Goal: Task Accomplishment & Management: Manage account settings

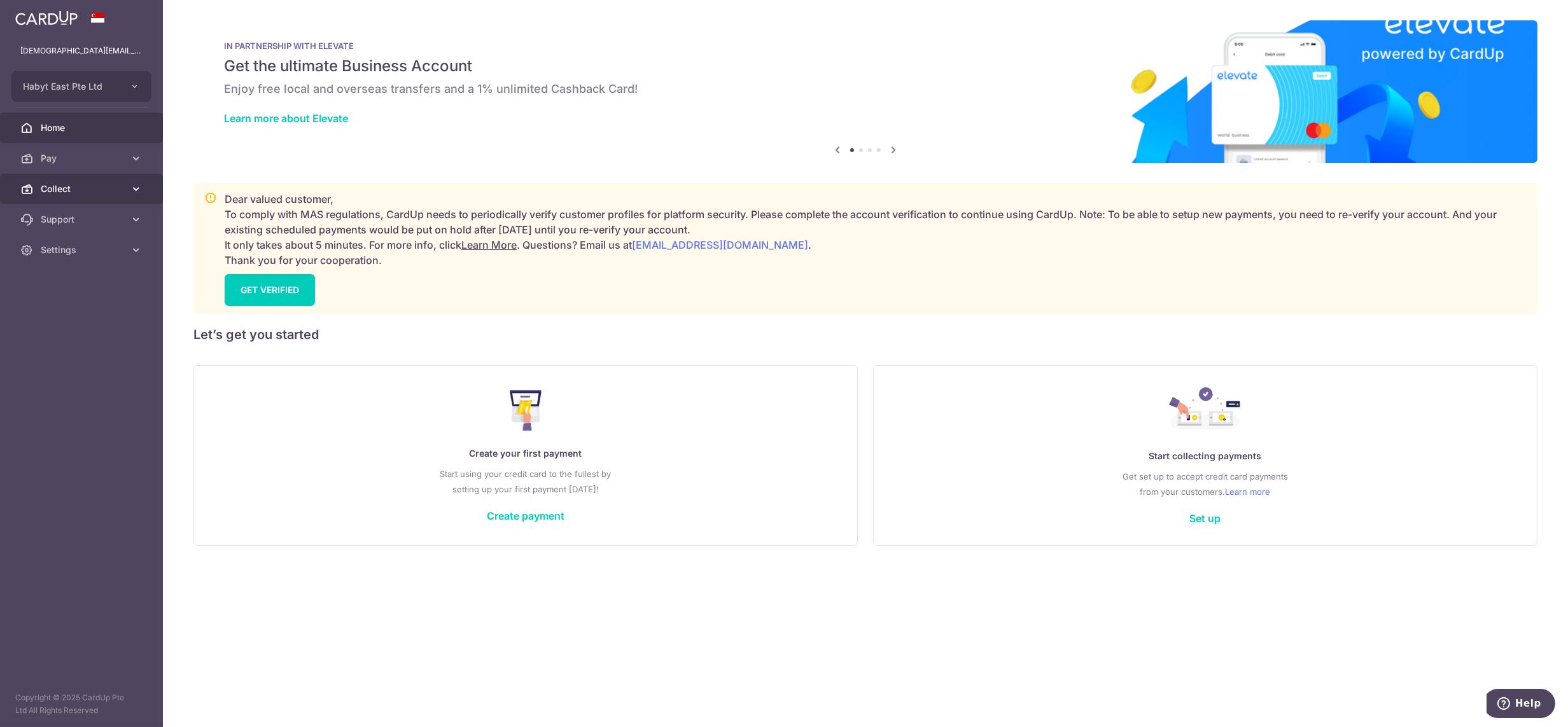
click at [87, 183] on span "Collect" at bounding box center [82, 189] width 84 height 13
click at [88, 207] on link "Dashboard" at bounding box center [81, 219] width 163 height 31
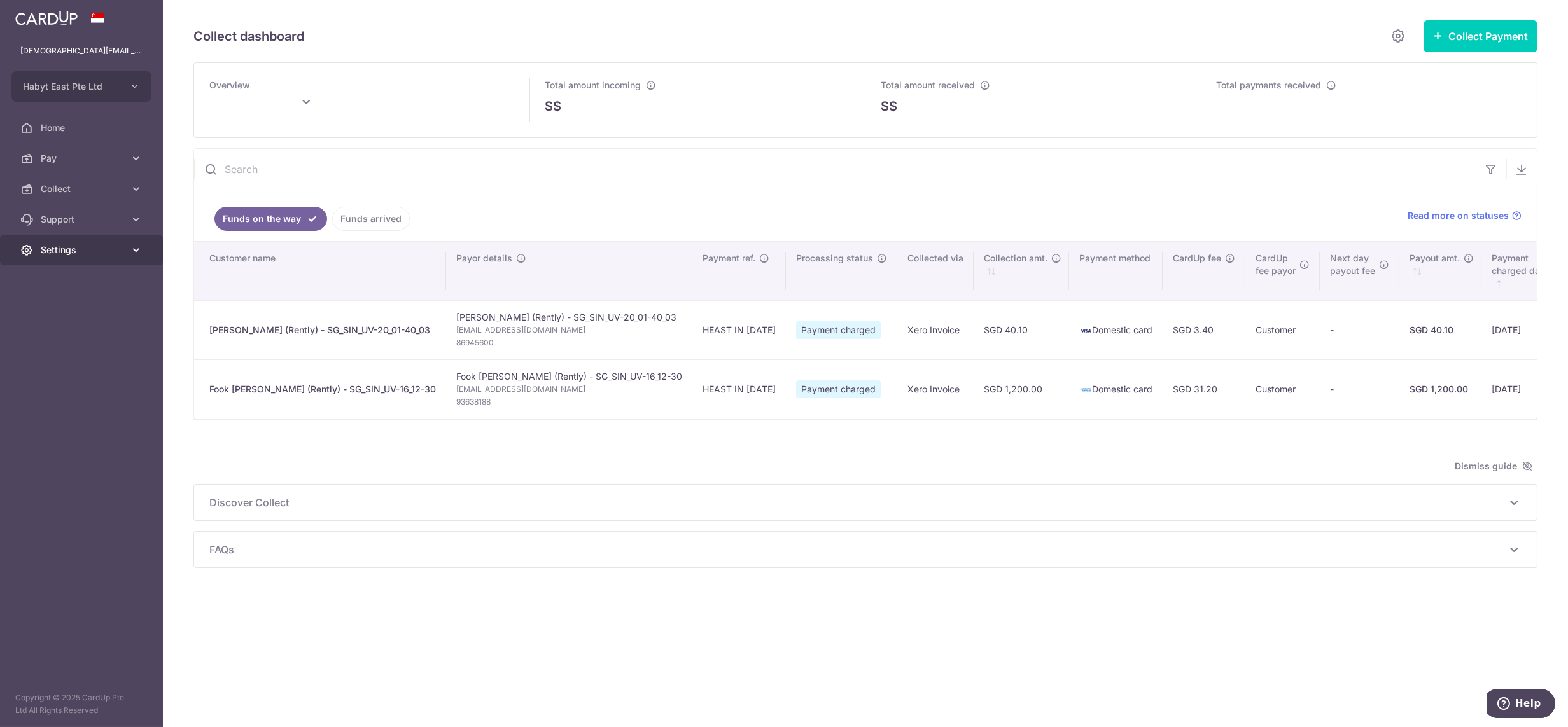
type input "September 2025"
click at [52, 252] on span "Settings" at bounding box center [82, 250] width 84 height 13
click at [59, 310] on span "Logout" at bounding box center [82, 311] width 84 height 13
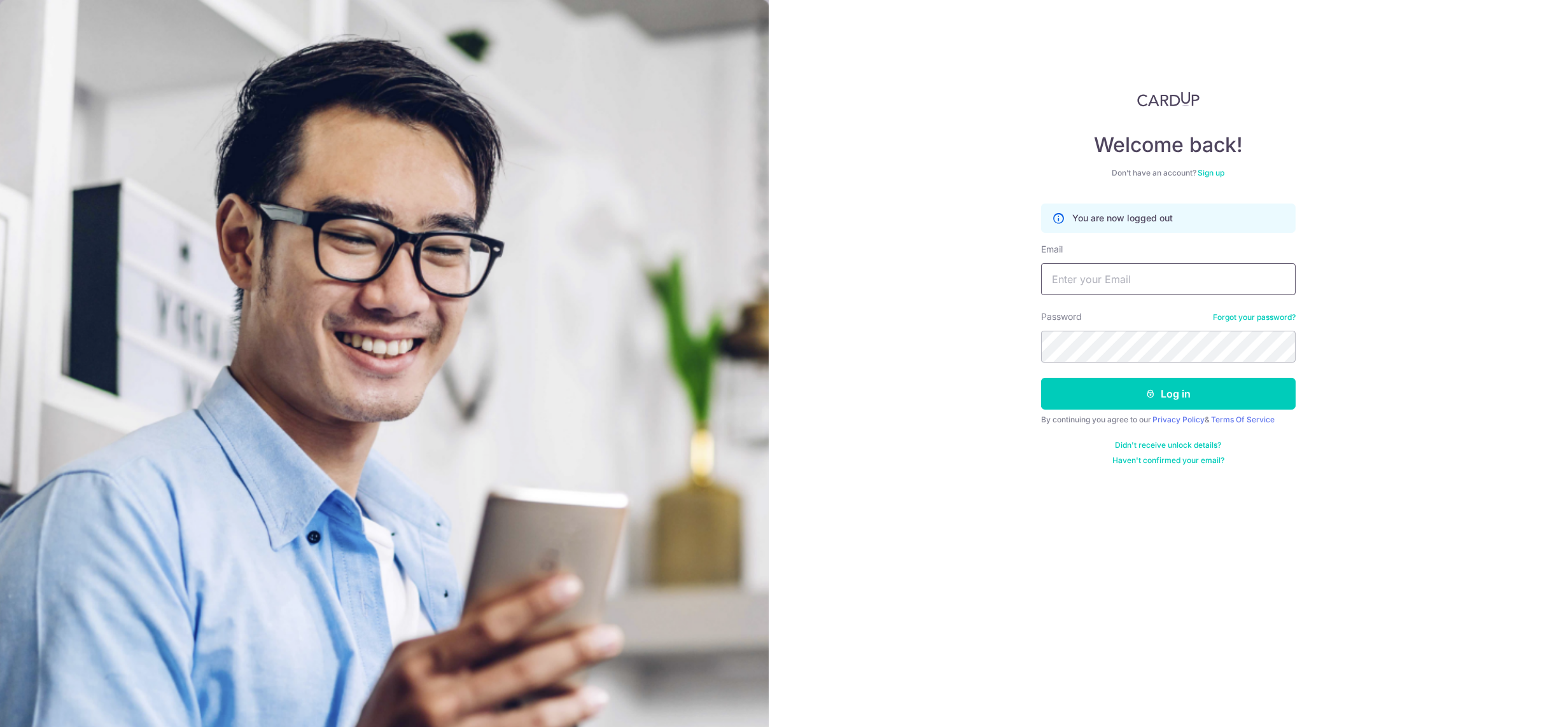
click at [1138, 277] on input "Email" at bounding box center [1168, 279] width 254 height 32
paste input "[DEMOGRAPHIC_DATA][EMAIL_ADDRESS][DOMAIN_NAME]"
type input "[DEMOGRAPHIC_DATA][EMAIL_ADDRESS][DOMAIN_NAME]"
click at [1121, 391] on button "Log in" at bounding box center [1168, 393] width 254 height 32
